Goal: Complete application form: Complete application form

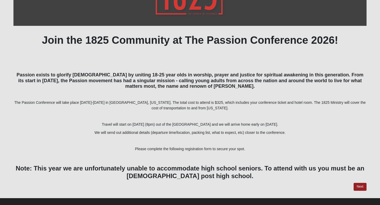
scroll to position [100, 0]
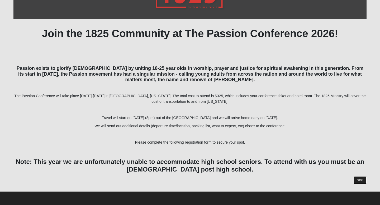
click at [357, 178] on link "Next" at bounding box center [360, 181] width 13 height 8
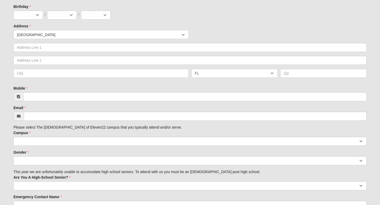
scroll to position [220, 0]
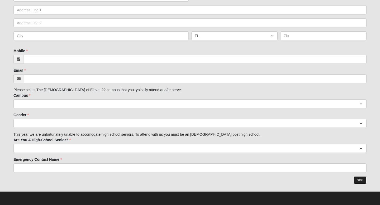
click at [359, 180] on link "Next" at bounding box center [360, 181] width 13 height 8
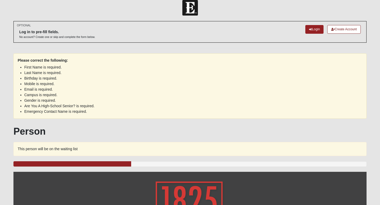
scroll to position [0, 0]
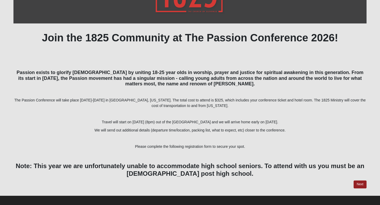
scroll to position [96, 0]
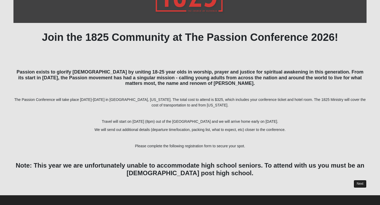
click at [360, 182] on link "Next" at bounding box center [360, 184] width 13 height 8
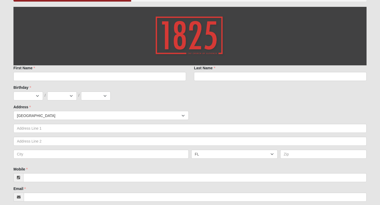
scroll to position [106, 0]
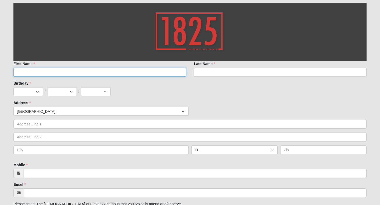
click at [138, 74] on input "First Name" at bounding box center [99, 72] width 173 height 9
type input "[GEOGRAPHIC_DATA]"
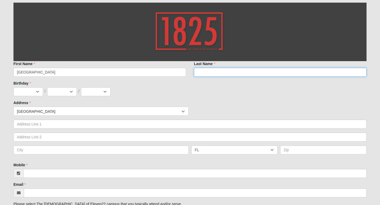
type input "[PERSON_NAME]"
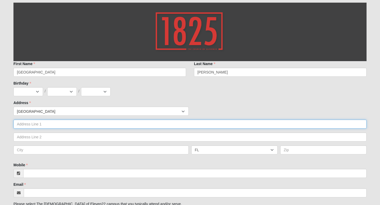
type input "[STREET_ADDRESS][PERSON_NAME]"
type input "Unit 8511"
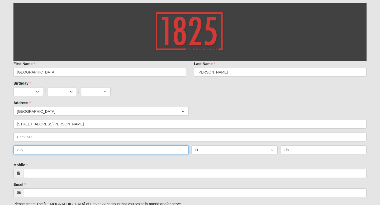
type input "[GEOGRAPHIC_DATA]"
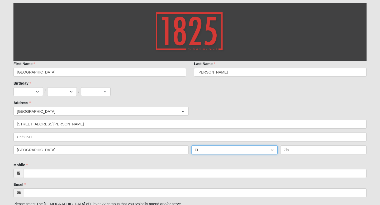
type input "32256"
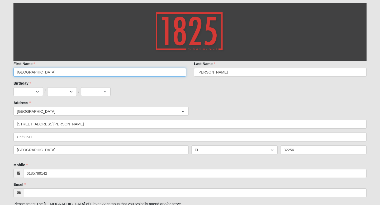
type input "[PHONE_NUMBER]"
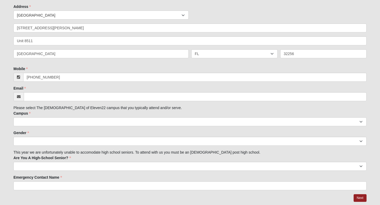
scroll to position [212, 0]
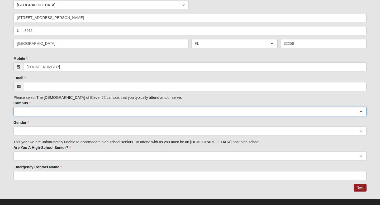
click at [66, 113] on select "Arlington Baymeadows Eleven22 Online [PERSON_NAME][GEOGRAPHIC_DATA] Jesup [GEOG…" at bounding box center [189, 111] width 353 height 9
select select "3"
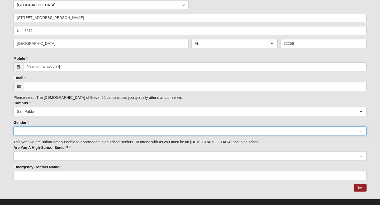
click at [73, 130] on select "[DEMOGRAPHIC_DATA] [DEMOGRAPHIC_DATA]" at bounding box center [189, 131] width 353 height 9
select select "2"
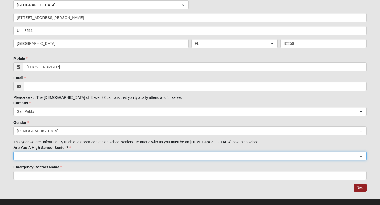
click at [73, 157] on select "Yes No" at bounding box center [189, 156] width 353 height 9
select select "No"
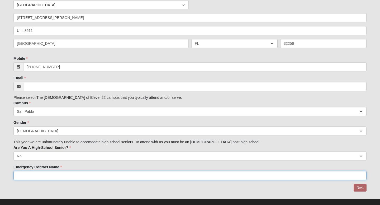
click at [73, 178] on input "Emergency Contact Name" at bounding box center [189, 175] width 353 height 9
click at [67, 176] on input "Emergency Contact Name" at bounding box center [189, 175] width 353 height 9
type input "[PERSON_NAME]"
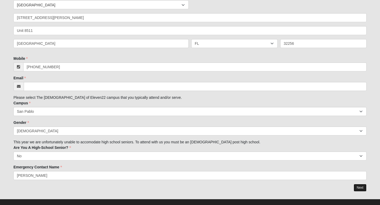
click at [359, 192] on link "Next" at bounding box center [360, 188] width 13 height 8
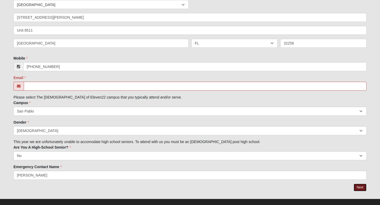
scroll to position [252, 0]
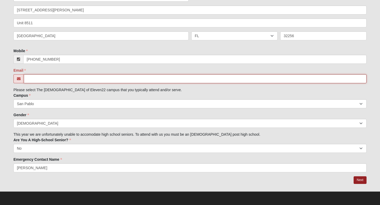
click at [45, 77] on input "Email" at bounding box center [195, 78] width 343 height 9
type input "[EMAIL_ADDRESS][DOMAIN_NAME]"
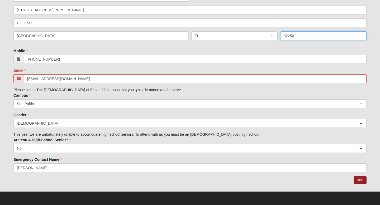
type input "32224"
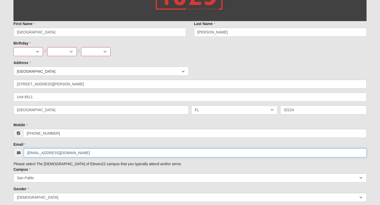
scroll to position [175, 0]
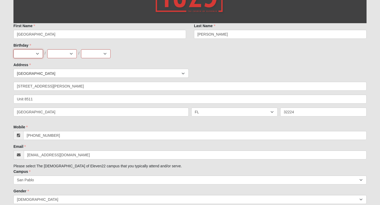
click at [39, 53] on select "Jan Feb Mar Apr May Jun [DATE] Aug Sep Oct Nov Dec" at bounding box center [28, 53] width 30 height 9
select select "9"
click at [61, 52] on select "1 2 3 4 5 6 7 8 9 10 11 12 13 14 15 16 17 18 19 20 21 22 23 24 25 26 27 28 29 3…" at bounding box center [62, 53] width 30 height 9
select select "27"
click at [105, 52] on select "2025 2024 2023 2022 2021 2020 2019 2018 2017 2016 2015 2014 2013 2012 2011 2010…" at bounding box center [96, 53] width 30 height 9
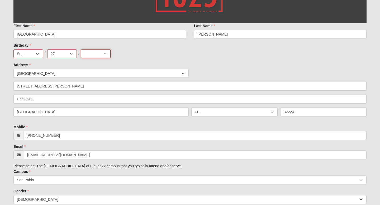
select select "2004"
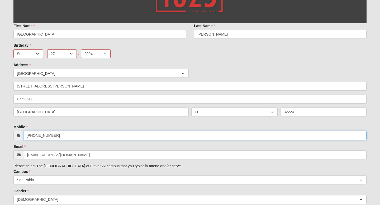
click at [268, 136] on input "[PHONE_NUMBER]" at bounding box center [194, 135] width 343 height 9
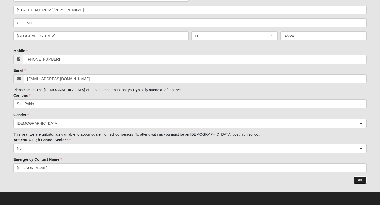
click at [364, 178] on link "Next" at bounding box center [360, 181] width 13 height 8
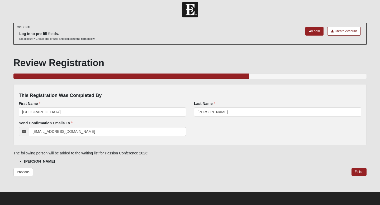
scroll to position [2, 0]
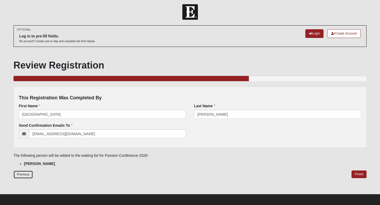
click at [23, 172] on link "Previous" at bounding box center [23, 175] width 20 height 8
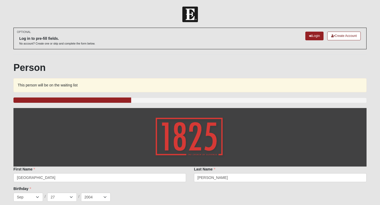
scroll to position [2, 0]
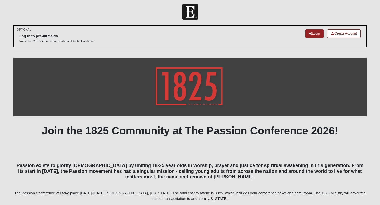
scroll to position [5, 0]
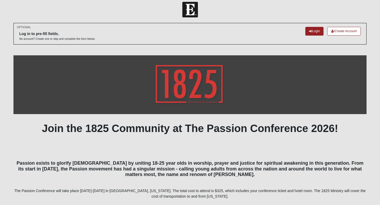
scroll to position [96, 0]
